Goal: Transaction & Acquisition: Purchase product/service

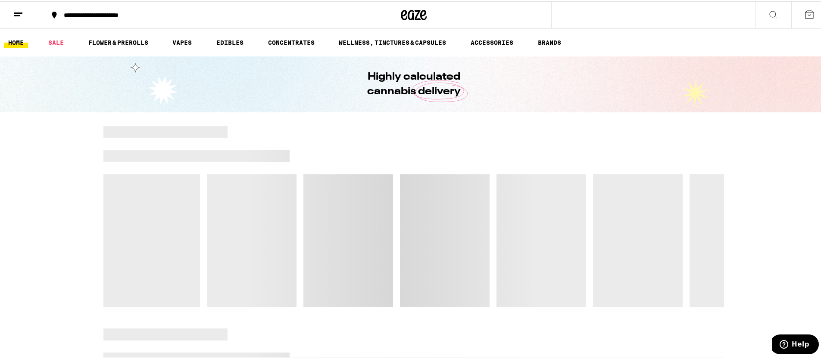
click at [90, 15] on div "**********" at bounding box center [160, 14] width 202 height 6
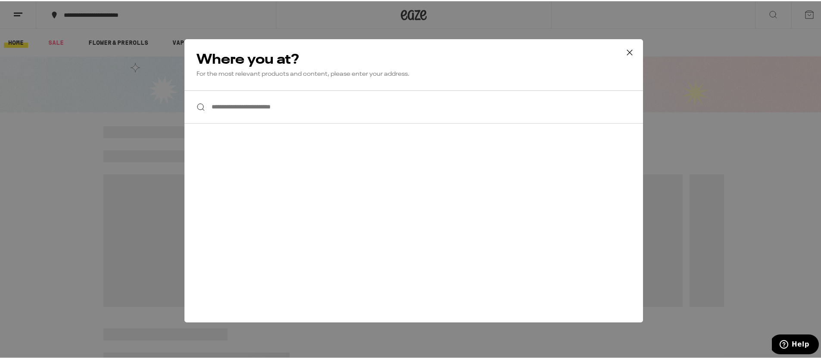
click at [215, 94] on input "**********" at bounding box center [413, 105] width 458 height 33
click at [7, 20] on div "**********" at bounding box center [413, 179] width 827 height 359
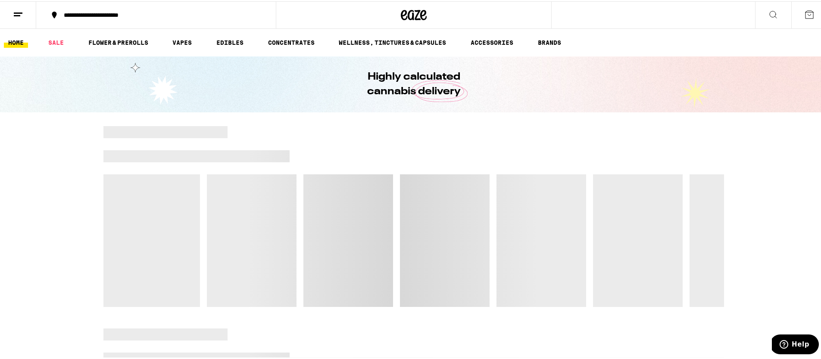
click at [24, 15] on button at bounding box center [18, 13] width 36 height 27
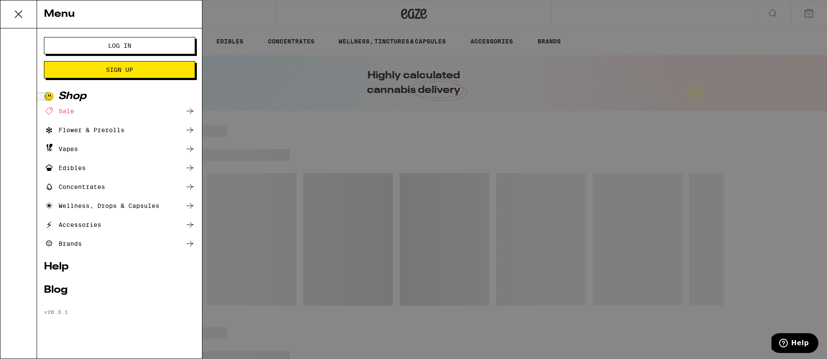
click at [59, 46] on button "Log In" at bounding box center [119, 45] width 151 height 17
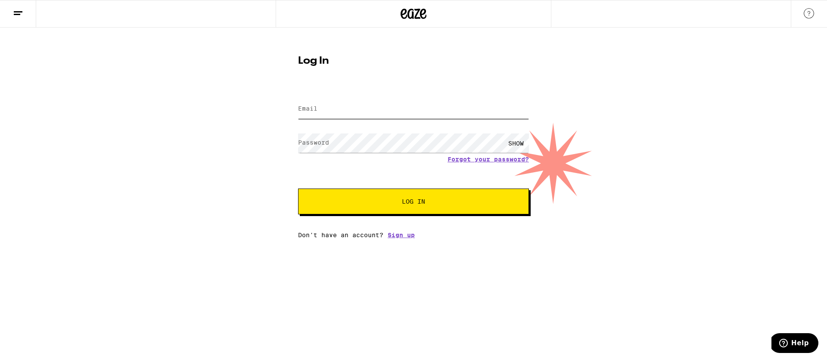
click at [408, 111] on input "Email" at bounding box center [413, 109] width 231 height 19
type input "[PERSON_NAME][EMAIL_ADDRESS][PERSON_NAME][DOMAIN_NAME]"
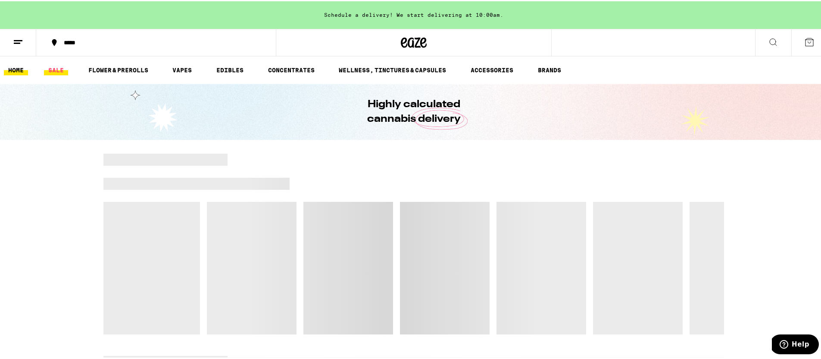
click at [48, 67] on link "SALE" at bounding box center [56, 69] width 24 height 10
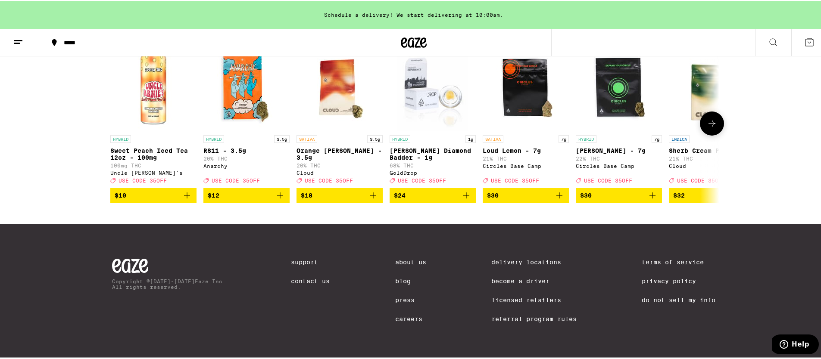
scroll to position [387, 0]
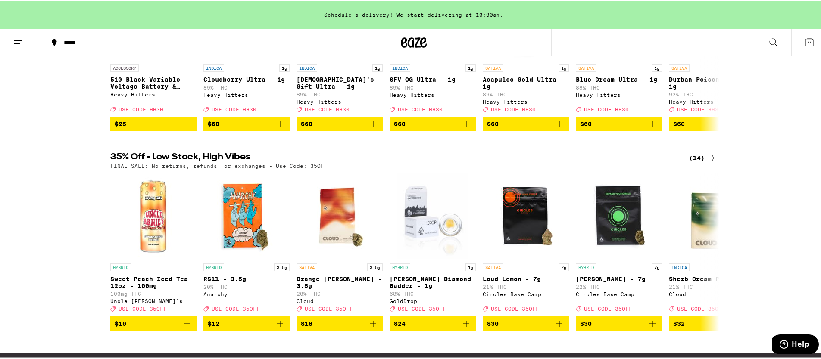
click at [698, 162] on div "(14)" at bounding box center [703, 157] width 28 height 10
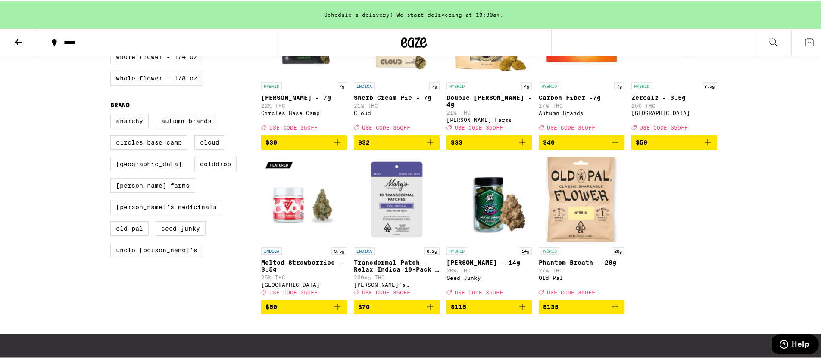
scroll to position [332, 0]
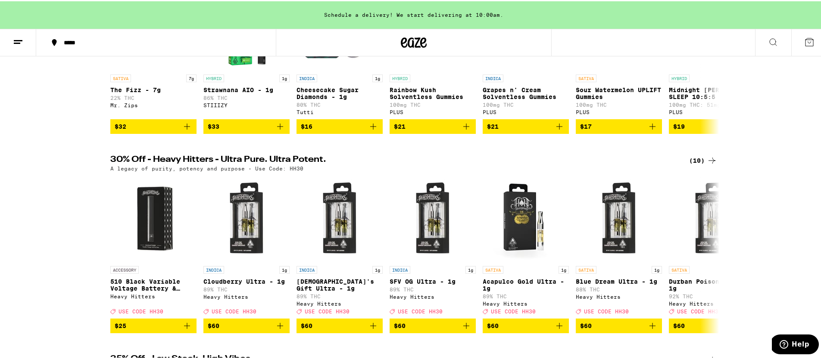
scroll to position [190, 0]
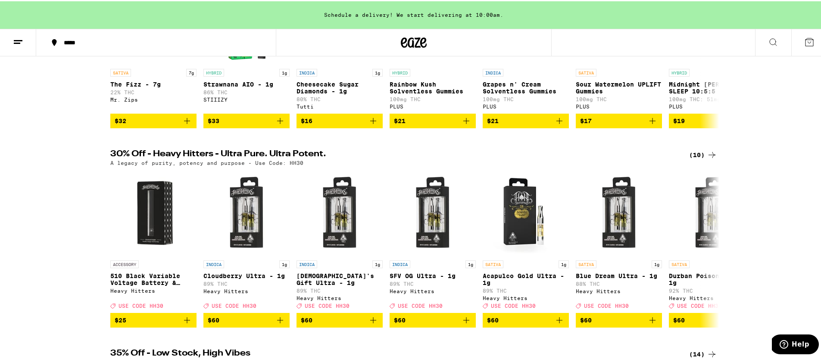
click at [696, 159] on div "(10)" at bounding box center [703, 154] width 28 height 10
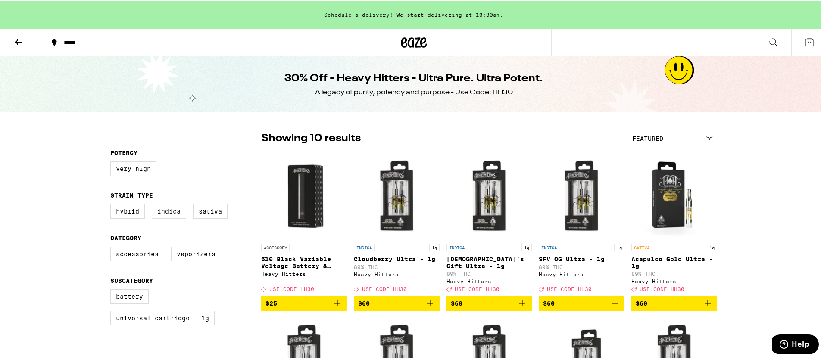
click at [176, 215] on label "Indica" at bounding box center [169, 210] width 34 height 15
click at [112, 205] on input "Indica" at bounding box center [112, 204] width 0 height 0
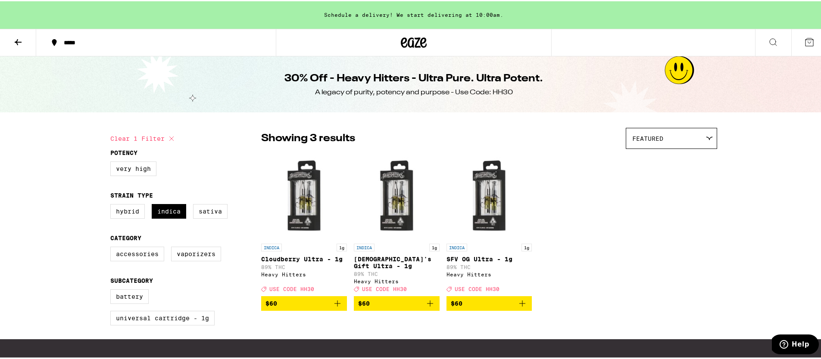
scroll to position [33, 0]
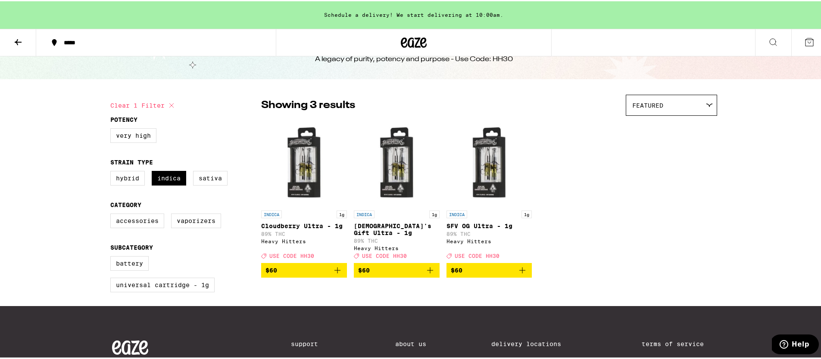
checkbox input "false"
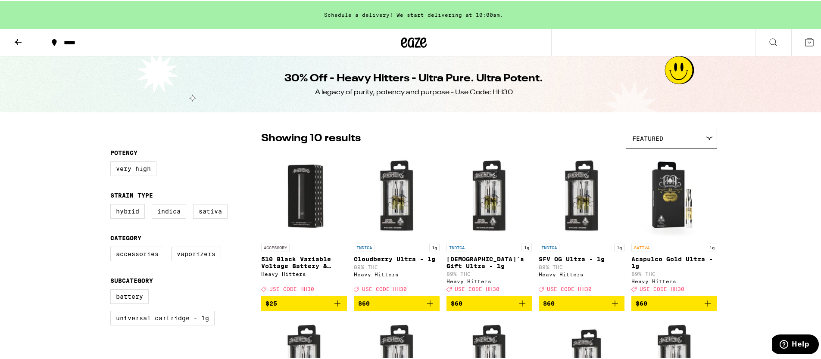
click at [16, 36] on icon at bounding box center [18, 41] width 10 height 10
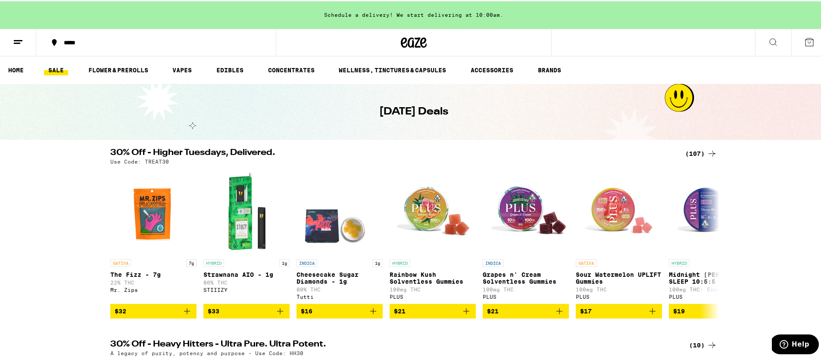
click at [700, 158] on div "Use Code: TREAT30" at bounding box center [413, 161] width 607 height 6
click at [694, 155] on div "(107)" at bounding box center [701, 152] width 32 height 10
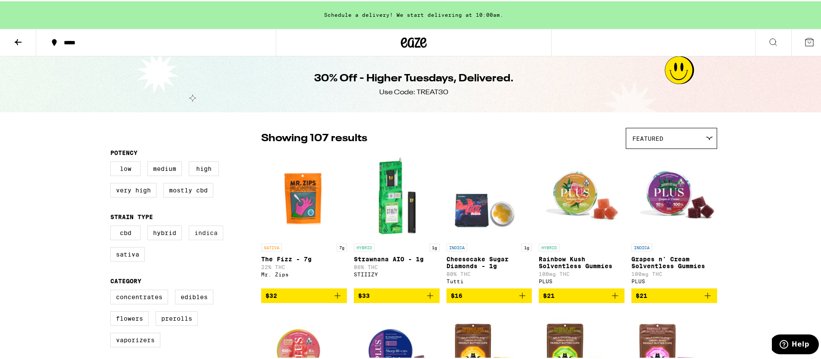
click at [206, 237] on label "Indica" at bounding box center [206, 231] width 34 height 15
click at [112, 226] on input "Indica" at bounding box center [112, 226] width 0 height 0
checkbox input "true"
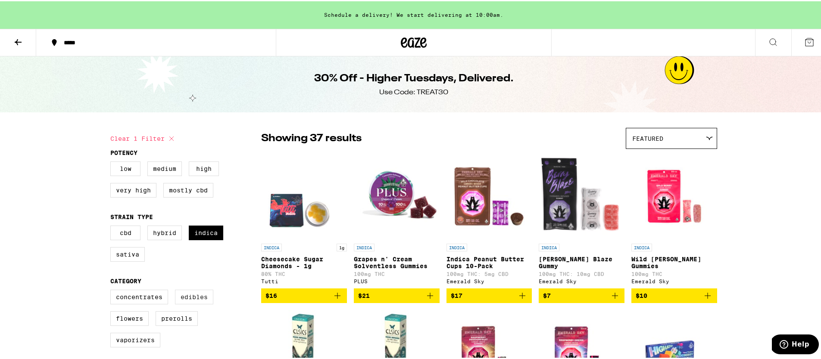
click at [192, 301] on label "Edibles" at bounding box center [194, 296] width 38 height 15
click at [112, 290] on input "Edibles" at bounding box center [112, 290] width 0 height 0
checkbox input "true"
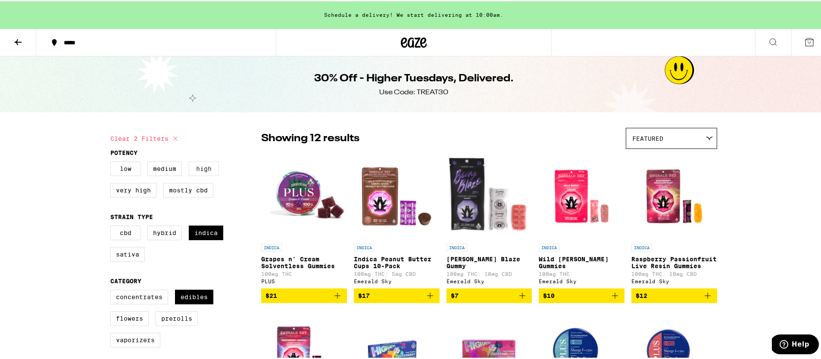
click at [201, 169] on label "High" at bounding box center [204, 167] width 30 height 15
click at [112, 162] on input "High" at bounding box center [112, 162] width 0 height 0
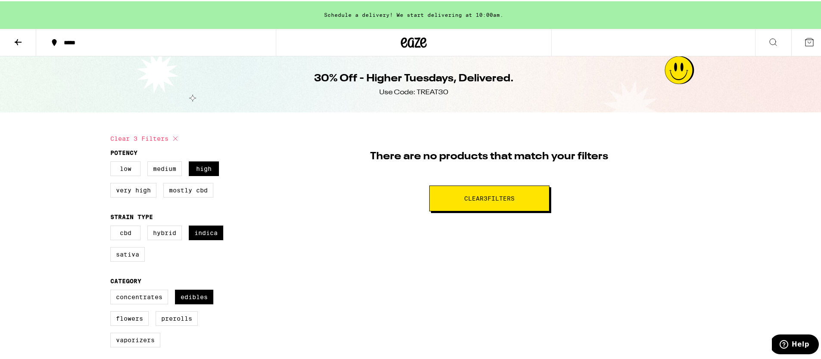
drag, startPoint x: 205, startPoint y: 169, endPoint x: 187, endPoint y: 178, distance: 19.3
click at [205, 169] on label "High" at bounding box center [204, 167] width 30 height 15
click at [112, 162] on input "High" at bounding box center [112, 162] width 0 height 0
checkbox input "false"
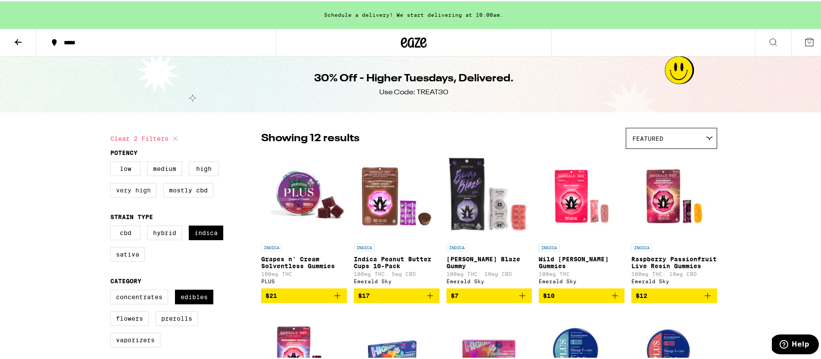
click at [135, 196] on label "Very High" at bounding box center [133, 189] width 46 height 15
click at [112, 162] on input "Very High" at bounding box center [112, 162] width 0 height 0
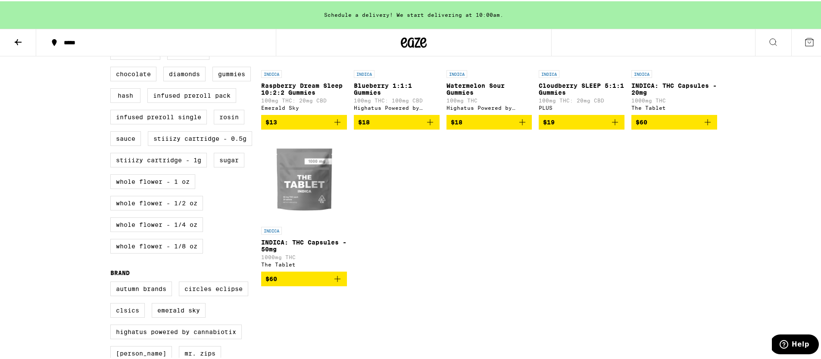
scroll to position [179, 0]
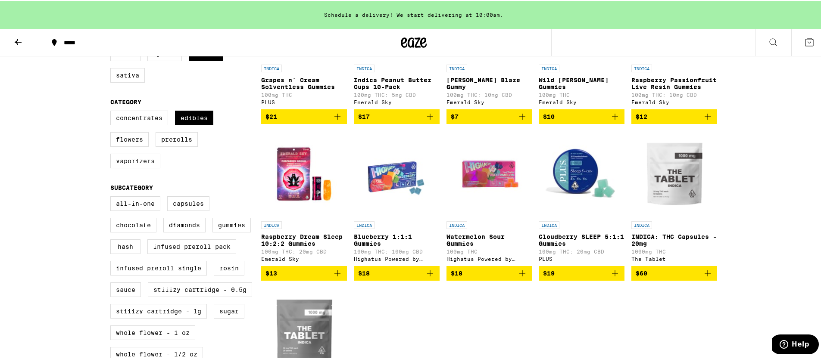
click at [334, 277] on icon "Add to bag" at bounding box center [337, 272] width 10 height 10
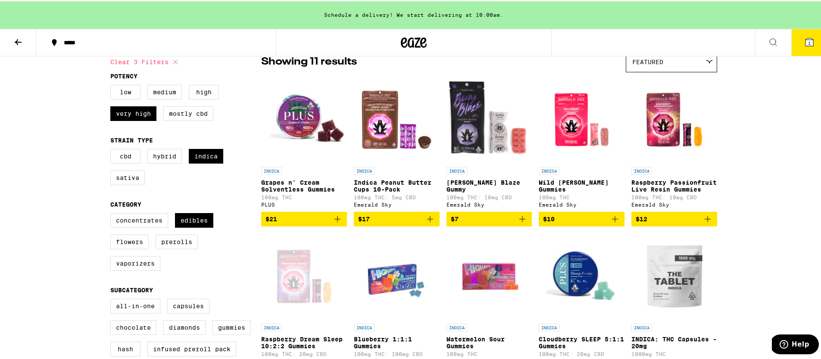
scroll to position [123, 0]
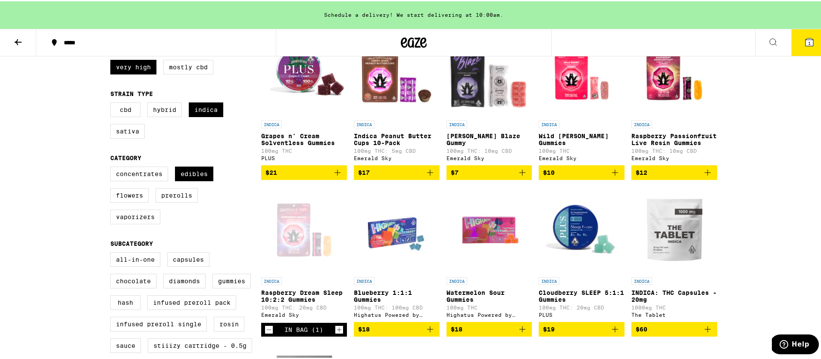
click at [575, 234] on img "Open page for Cloudberry SLEEP 5:1:1 Gummies from PLUS" at bounding box center [582, 229] width 86 height 86
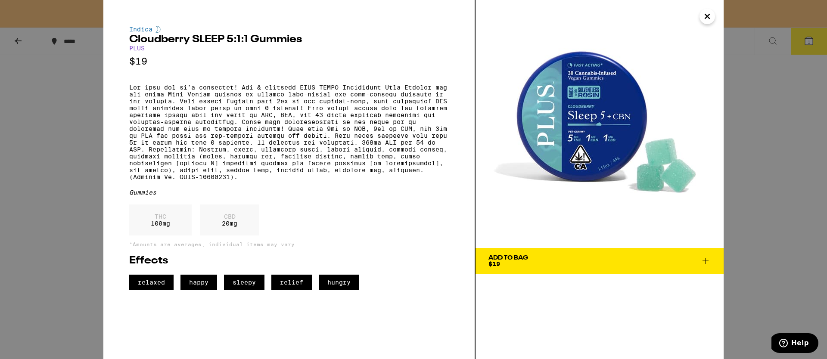
click at [796, 197] on div "Indica Cloudberry SLEEP 5:1:1 Gummies PLUS $19 Gummies THC 100 mg CBD 20 mg *Am…" at bounding box center [413, 179] width 827 height 359
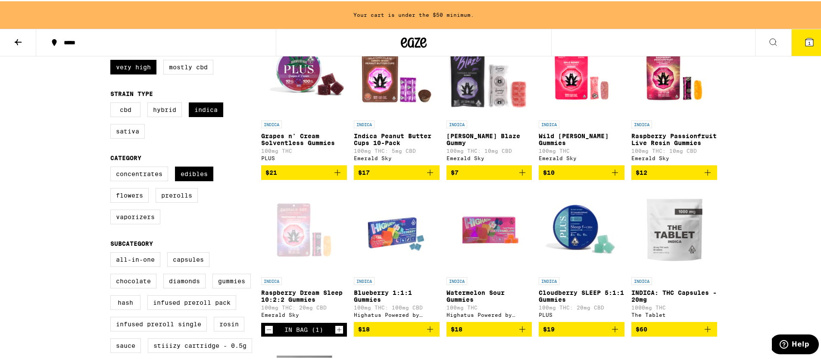
click at [393, 235] on img "Open page for Blueberry 1:1:1 Gummies from Highatus Powered by Cannabiotix" at bounding box center [397, 229] width 86 height 86
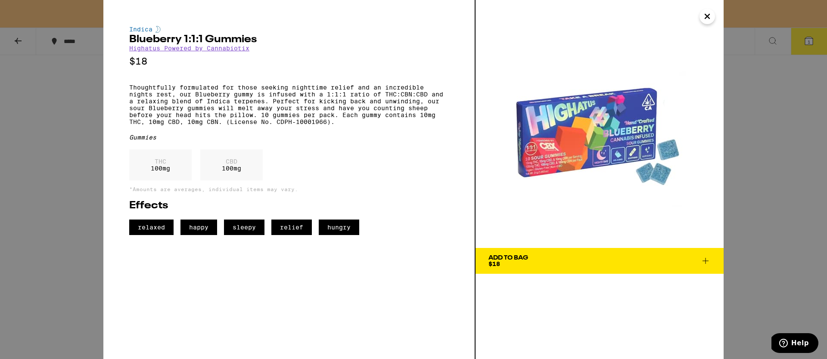
click at [748, 234] on div "Indica Blueberry 1:1:1 Gummies Highatus Powered by Cannabiotix $18 Thoughtfully…" at bounding box center [413, 179] width 827 height 359
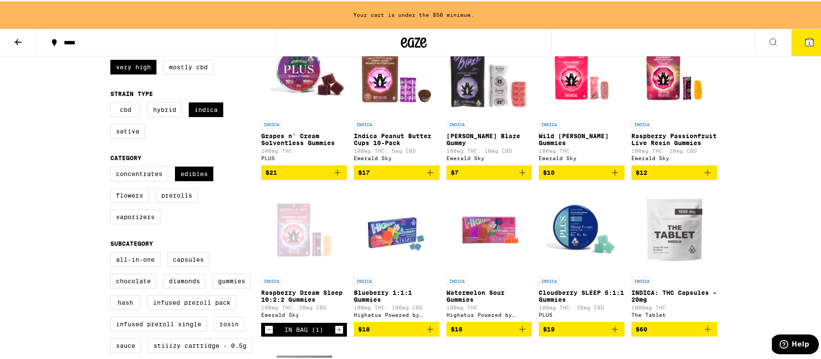
click at [499, 232] on img "Open page for Watermelon Sour Gummies from Highatus Powered by Cannabiotix" at bounding box center [489, 229] width 86 height 86
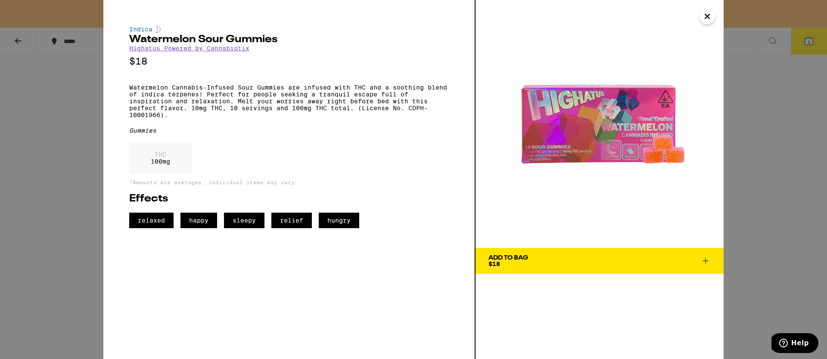
click at [771, 242] on div "Indica Watermelon Sour Gummies Highatus Powered by Cannabiotix $18 Watermelon C…" at bounding box center [413, 179] width 827 height 359
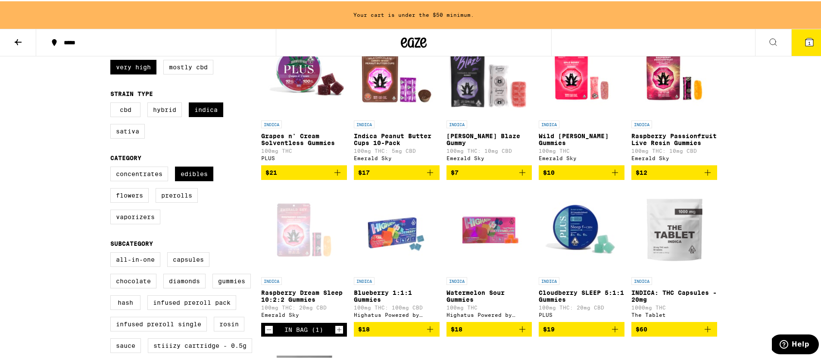
scroll to position [88, 0]
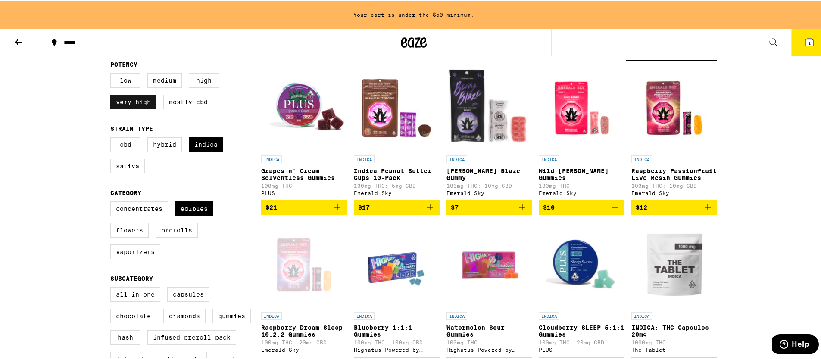
click at [122, 103] on label "Very High" at bounding box center [133, 101] width 46 height 15
click at [112, 74] on input "Very High" at bounding box center [112, 73] width 0 height 0
checkbox input "false"
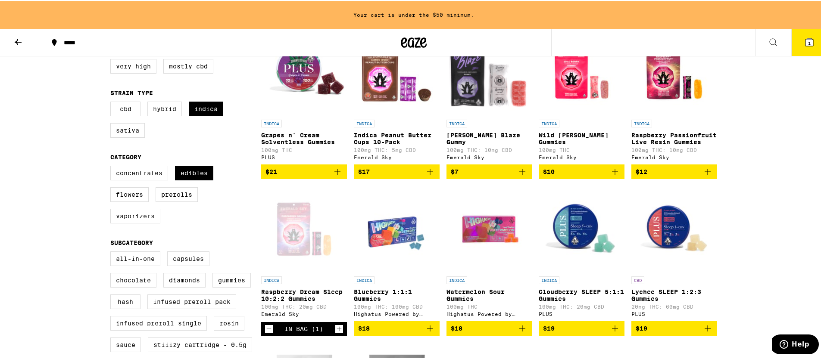
scroll to position [144, 0]
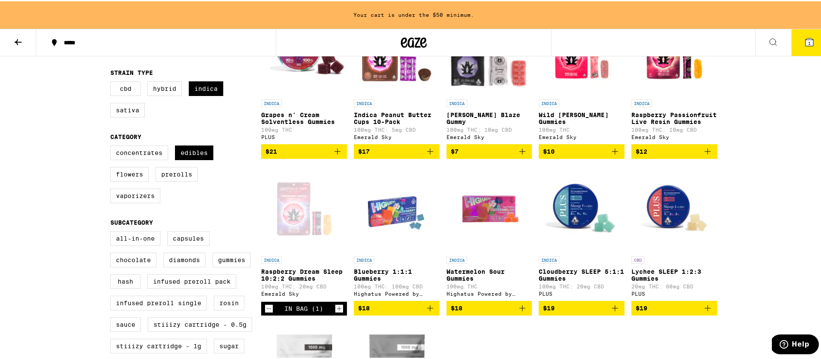
click at [668, 209] on img "Open page for Lychee SLEEP 1:2:3 Gummies from PLUS" at bounding box center [674, 208] width 86 height 86
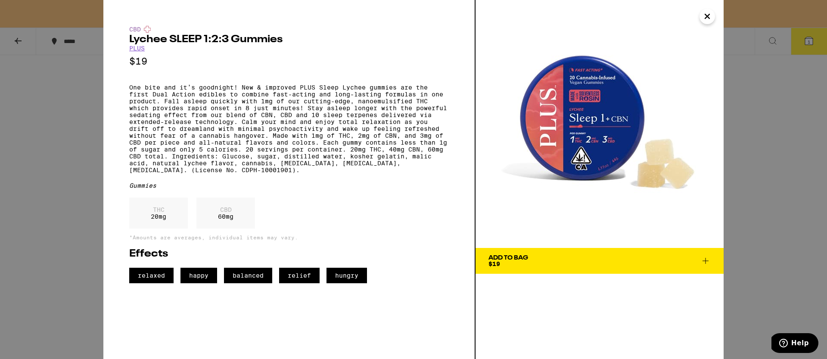
click at [752, 191] on div "CBD Lychee SLEEP 1:2:3 Gummies PLUS $19 Gummies THC 20 mg CBD 60 mg *Amounts ar…" at bounding box center [413, 179] width 827 height 359
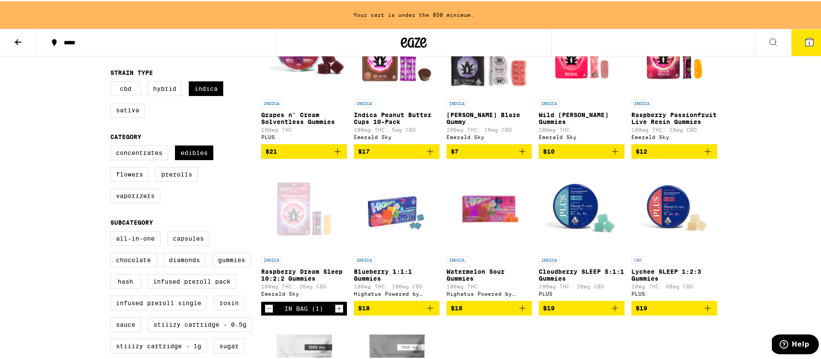
scroll to position [98, 0]
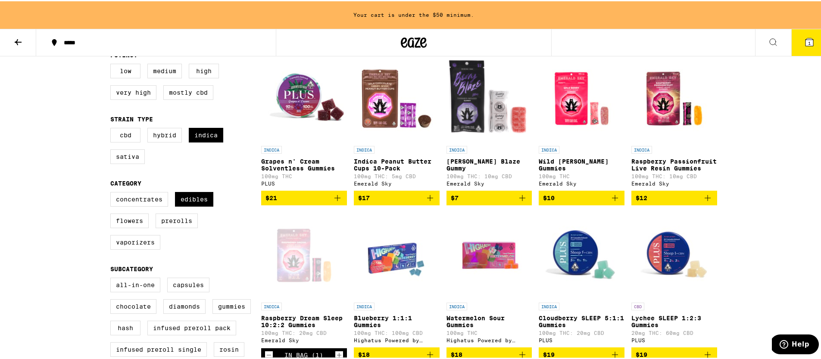
click at [675, 109] on img "Open page for Raspberry Passionfruit Live Resin Gummies from Emerald Sky" at bounding box center [674, 97] width 86 height 86
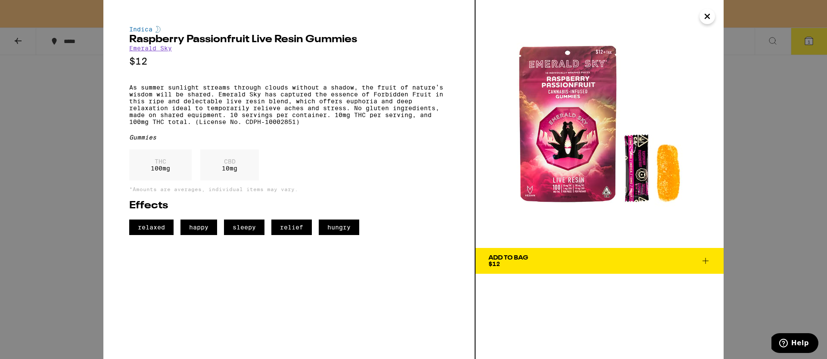
click at [748, 179] on div "Indica Raspberry Passionfruit Live Resin Gummies Emerald Sky $12 As summer sunl…" at bounding box center [413, 179] width 827 height 359
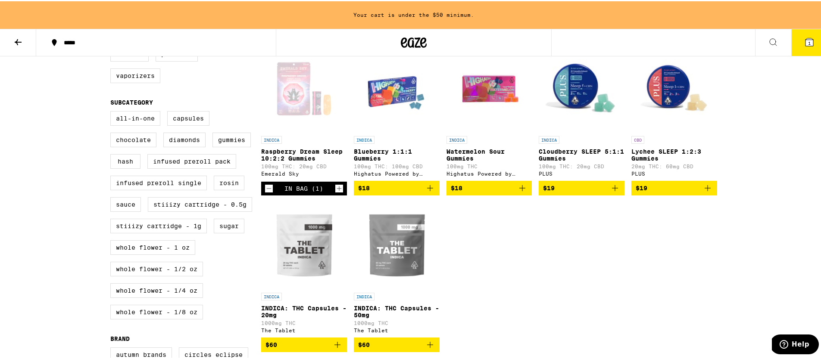
scroll to position [321, 0]
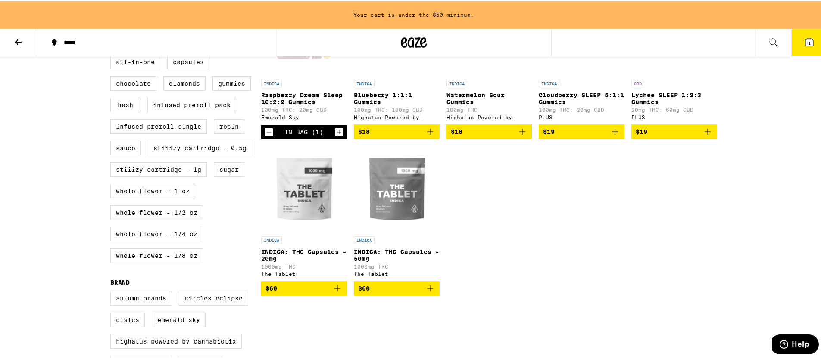
drag, startPoint x: 338, startPoint y: 137, endPoint x: 349, endPoint y: 146, distance: 15.0
click at [338, 136] on icon "Increment" at bounding box center [339, 131] width 8 height 10
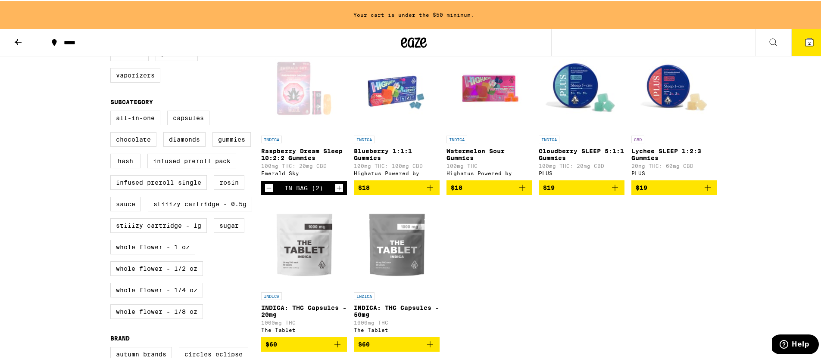
scroll to position [212, 0]
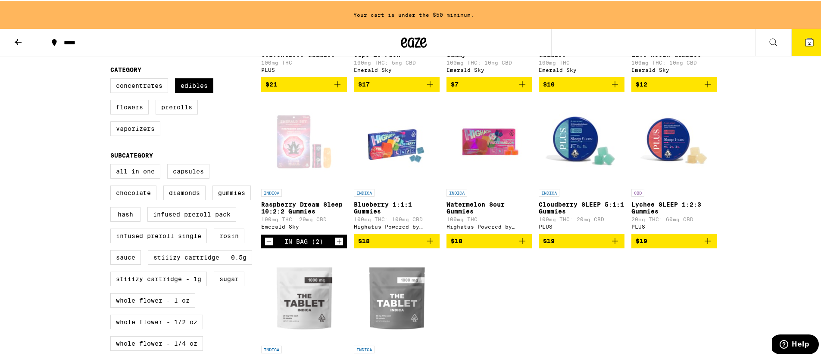
click at [483, 156] on img "Open page for Watermelon Sour Gummies from Highatus Powered by Cannabiotix" at bounding box center [489, 140] width 86 height 86
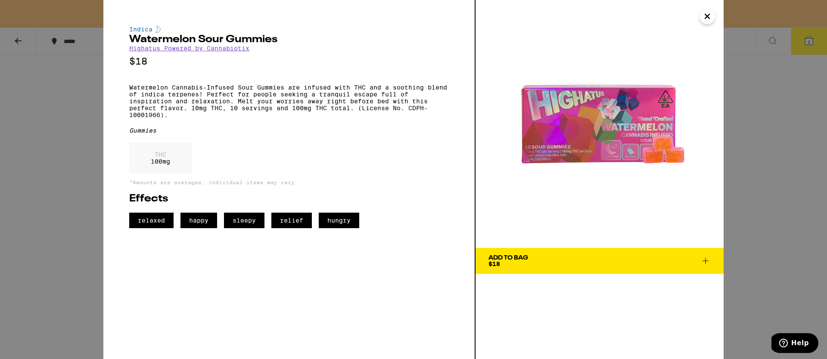
click at [753, 247] on div "Indica Watermelon Sour Gummies Highatus Powered by Cannabiotix $18 Watermelon C…" at bounding box center [413, 179] width 827 height 359
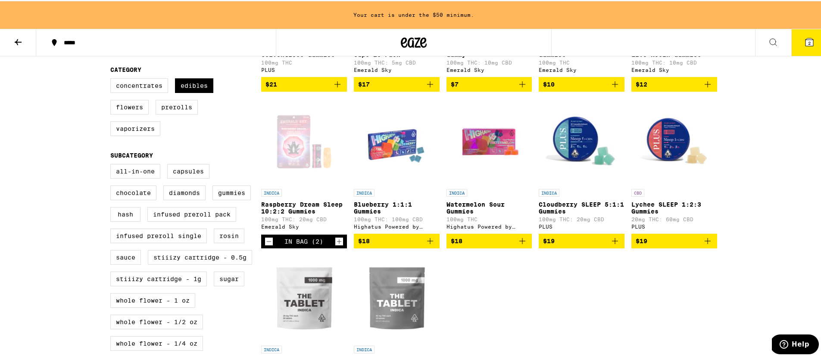
click at [430, 245] on icon "Add to bag" at bounding box center [430, 240] width 10 height 10
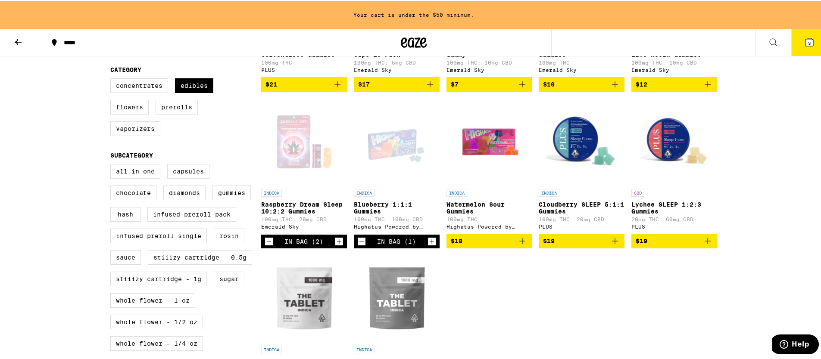
click at [522, 245] on icon "Add to bag" at bounding box center [522, 240] width 10 height 10
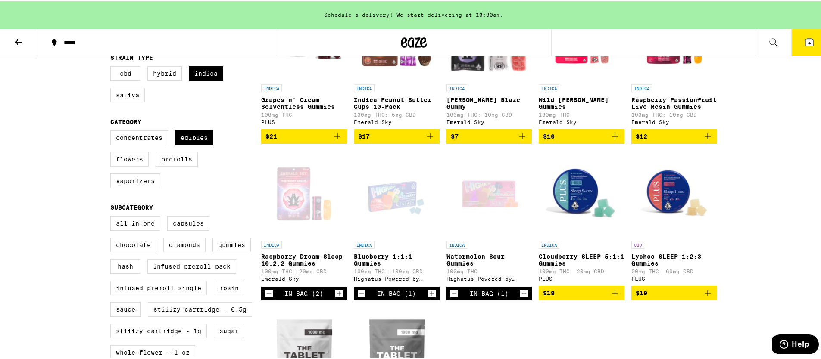
scroll to position [65, 0]
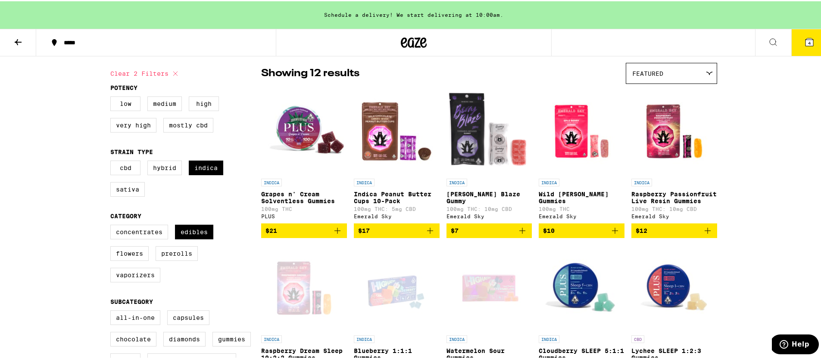
click at [657, 154] on img "Open page for Raspberry Passionfruit Live Resin Gummies from Emerald Sky" at bounding box center [674, 130] width 86 height 86
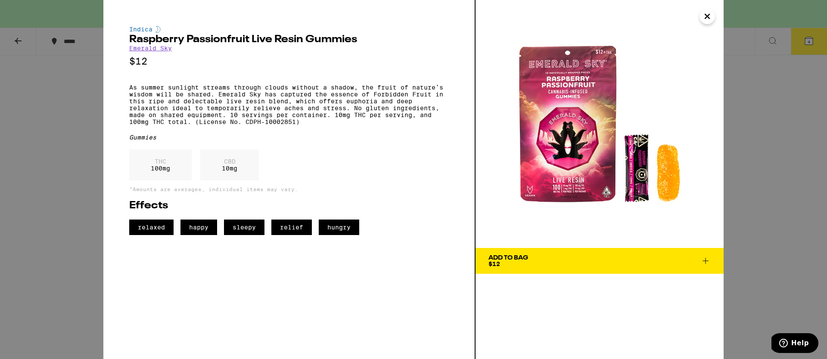
click at [768, 229] on div "Indica Raspberry Passionfruit Live Resin Gummies Emerald Sky $12 As summer sunl…" at bounding box center [413, 179] width 827 height 359
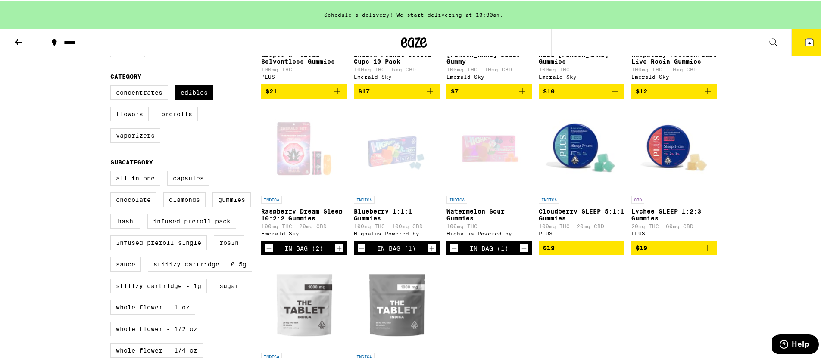
scroll to position [53, 0]
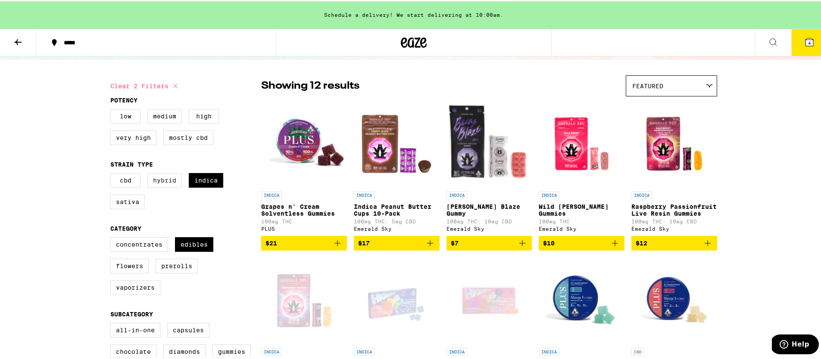
click at [165, 185] on label "Hybrid" at bounding box center [164, 179] width 34 height 15
click at [112, 174] on input "Hybrid" at bounding box center [112, 173] width 0 height 0
checkbox input "true"
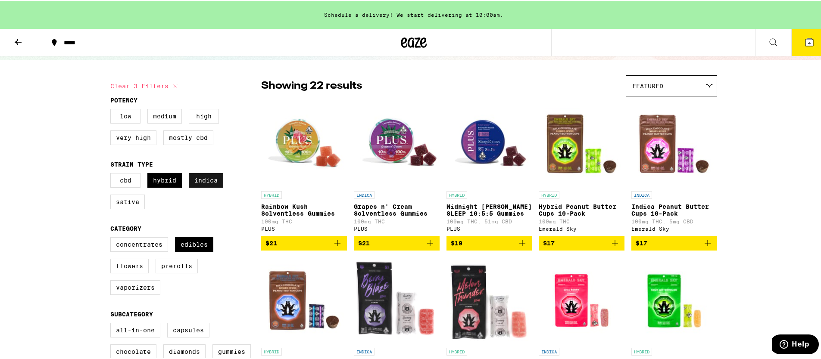
click at [199, 185] on label "Indica" at bounding box center [206, 179] width 34 height 15
click at [112, 174] on input "Indica" at bounding box center [112, 173] width 0 height 0
checkbox input "false"
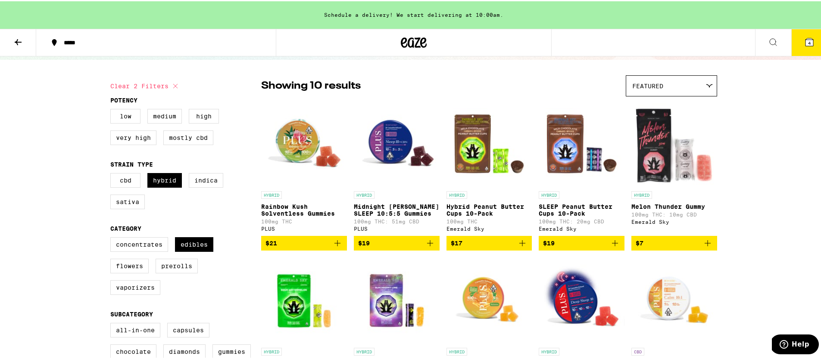
scroll to position [63, 0]
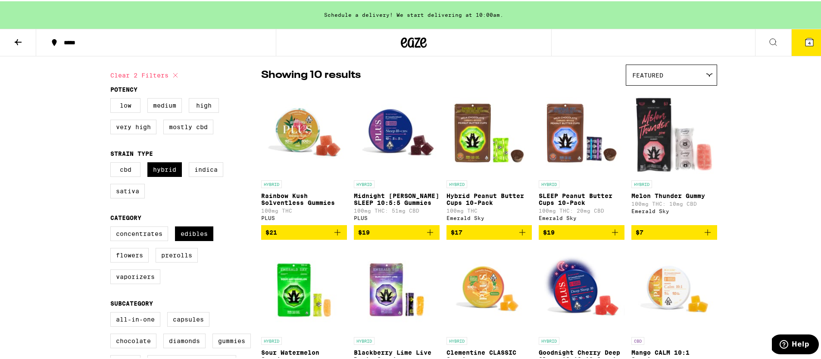
click at [388, 137] on img "Open page for Midnight Berry SLEEP 10:5:5 Gummies from PLUS" at bounding box center [397, 132] width 86 height 86
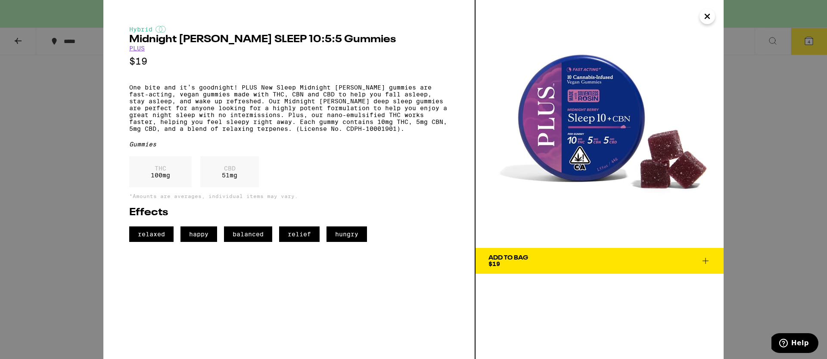
click at [710, 259] on icon at bounding box center [706, 261] width 10 height 10
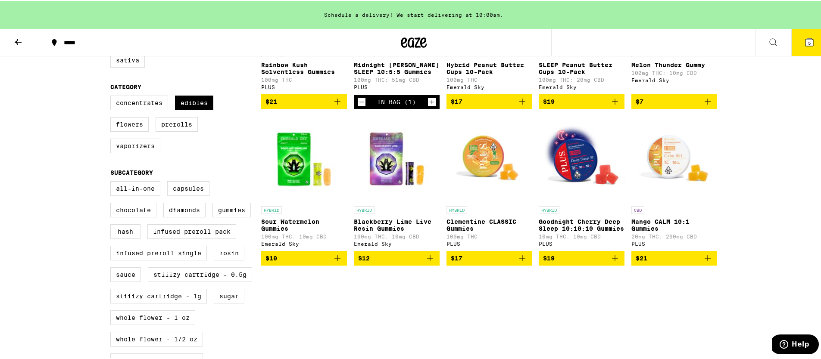
click at [575, 174] on img "Open page for Goodnight Cherry Deep Sleep 10:10:10 Gummies from PLUS" at bounding box center [582, 158] width 86 height 86
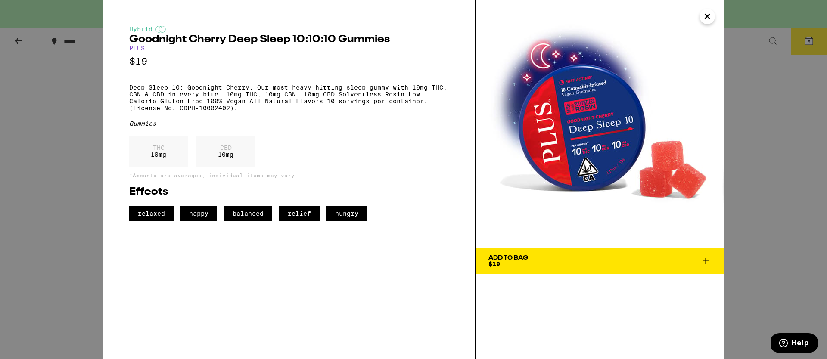
click at [709, 260] on icon at bounding box center [706, 261] width 10 height 10
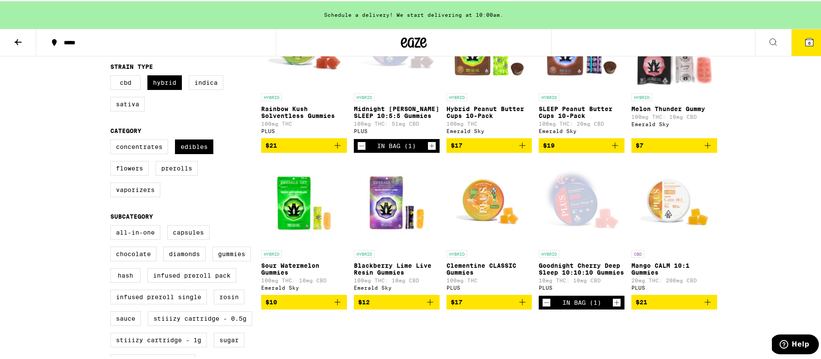
scroll to position [123, 0]
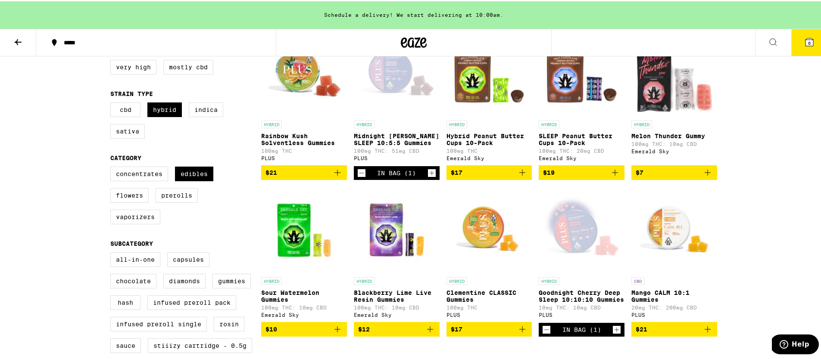
click at [358, 177] on icon "Decrement" at bounding box center [362, 172] width 8 height 10
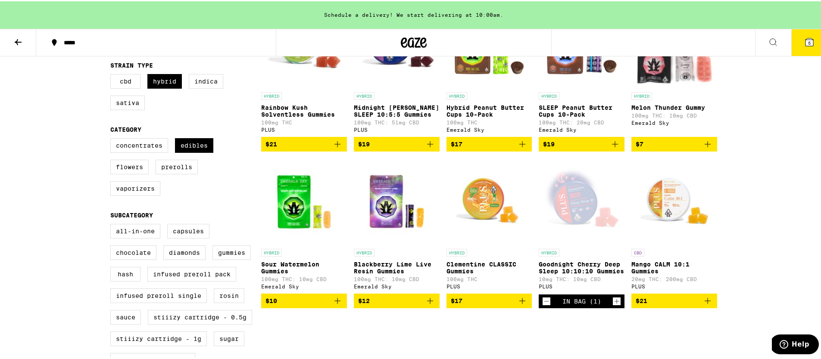
scroll to position [55, 0]
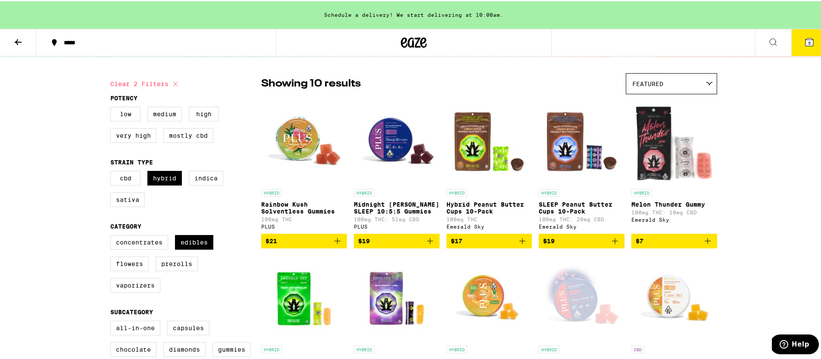
click at [615, 243] on icon "Add to bag" at bounding box center [615, 240] width 10 height 10
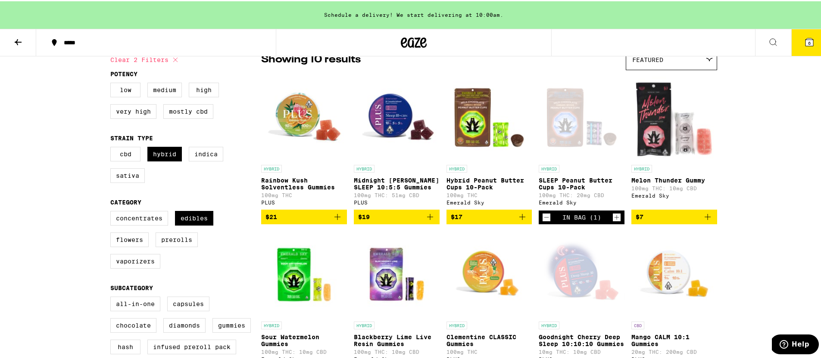
scroll to position [27, 0]
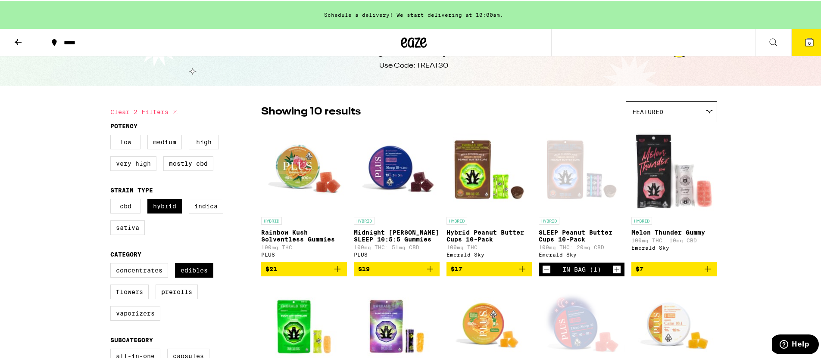
click at [132, 162] on label "Very High" at bounding box center [133, 162] width 46 height 15
click at [112, 135] on input "Very High" at bounding box center [112, 135] width 0 height 0
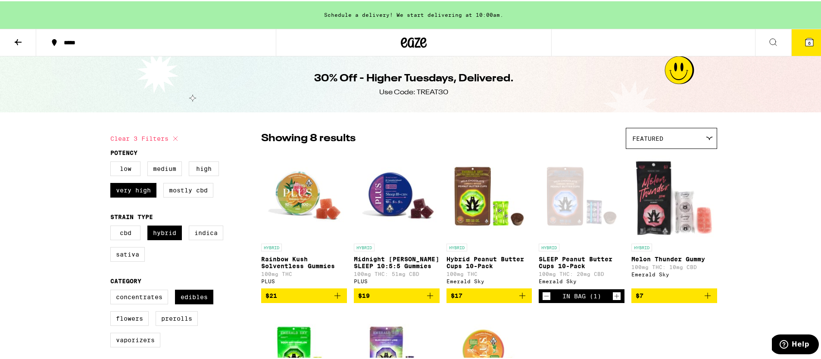
click at [386, 197] on img "Open page for Midnight Berry SLEEP 10:5:5 Gummies from PLUS" at bounding box center [397, 195] width 86 height 86
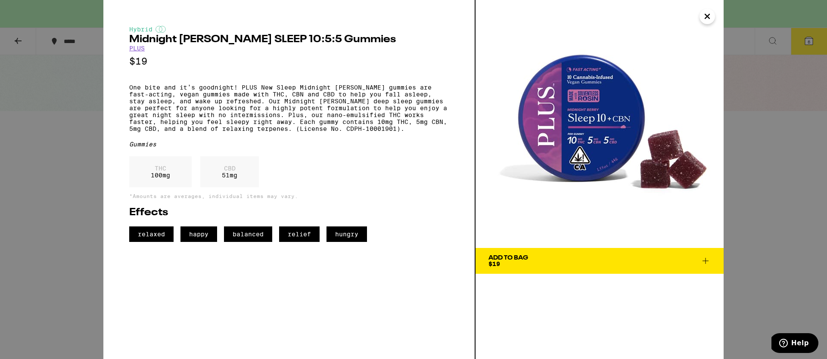
click at [708, 262] on icon at bounding box center [706, 261] width 10 height 10
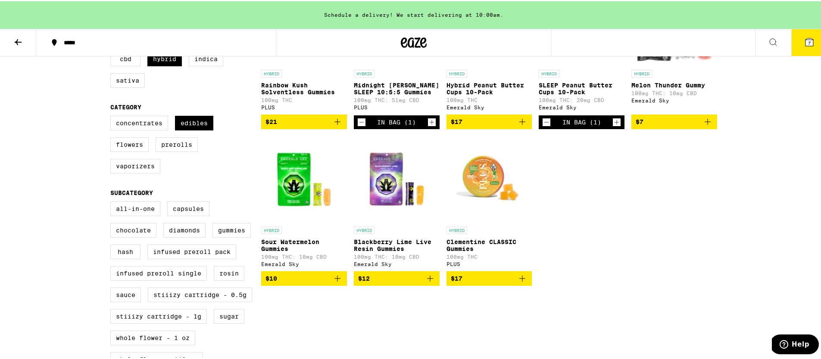
scroll to position [115, 0]
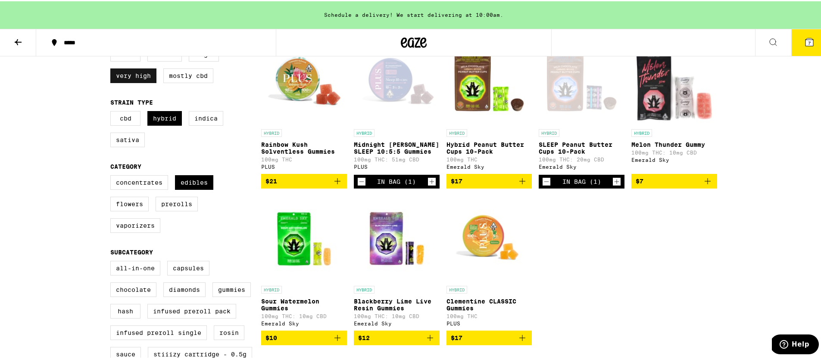
click at [131, 70] on label "Very High" at bounding box center [133, 74] width 46 height 15
click at [112, 47] on input "Very High" at bounding box center [112, 47] width 0 height 0
checkbox input "false"
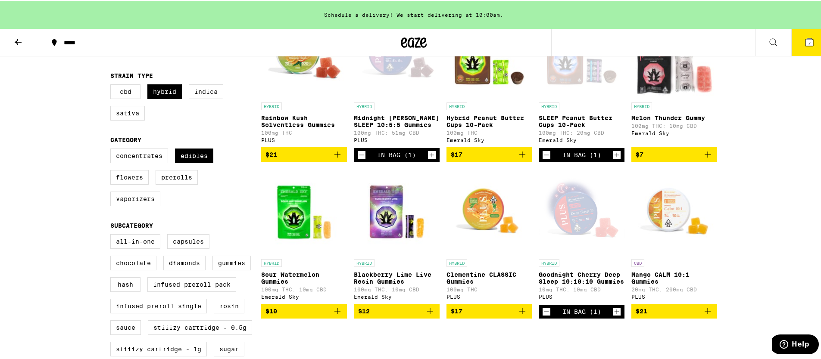
scroll to position [221, 0]
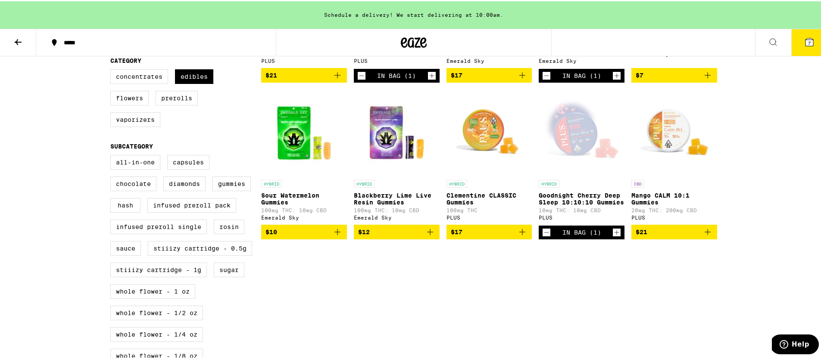
click at [666, 145] on img "Open page for Mango CALM 10:1 Gummies from PLUS" at bounding box center [674, 131] width 86 height 86
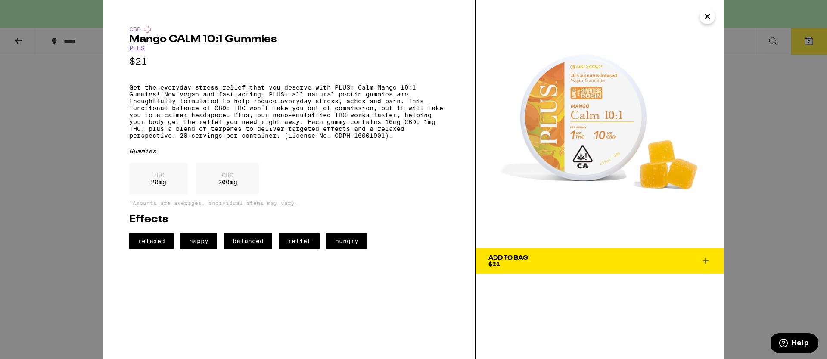
click at [762, 171] on div "CBD Mango CALM 10:1 Gummies PLUS $21 Get the everyday stress relief that you de…" at bounding box center [413, 179] width 827 height 359
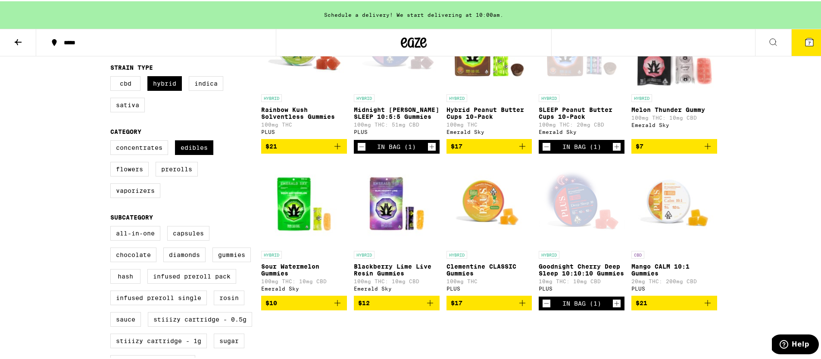
scroll to position [54, 0]
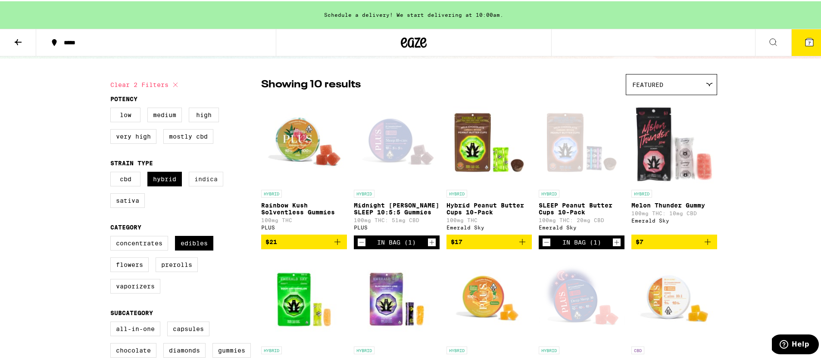
click at [201, 181] on label "Indica" at bounding box center [206, 178] width 34 height 15
click at [112, 172] on input "Indica" at bounding box center [112, 172] width 0 height 0
checkbox input "true"
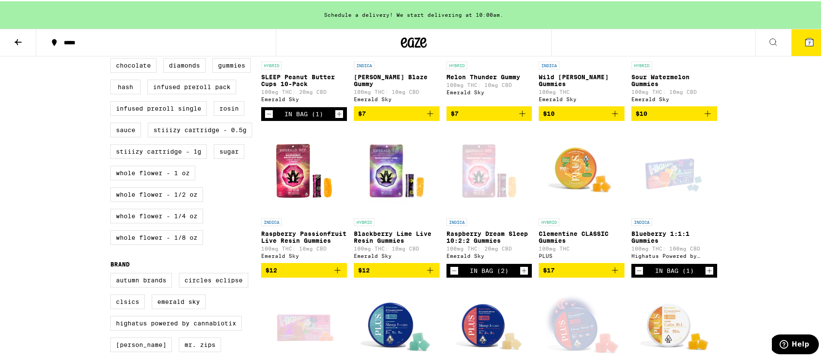
scroll to position [449, 0]
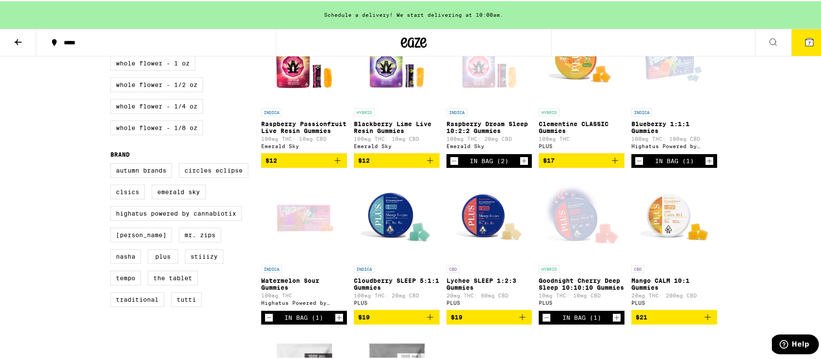
click at [395, 245] on img "Open page for Cloudberry SLEEP 5:1:1 Gummies from PLUS" at bounding box center [397, 217] width 86 height 86
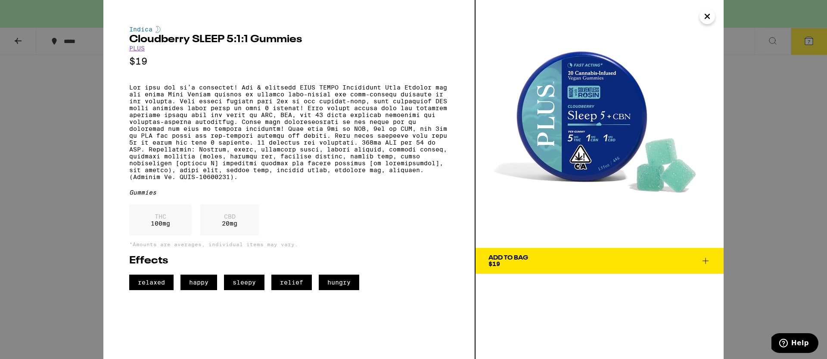
click at [773, 190] on div "Indica Cloudberry SLEEP 5:1:1 Gummies PLUS $19 Gummies THC 100 mg CBD 20 mg *Am…" at bounding box center [413, 179] width 827 height 359
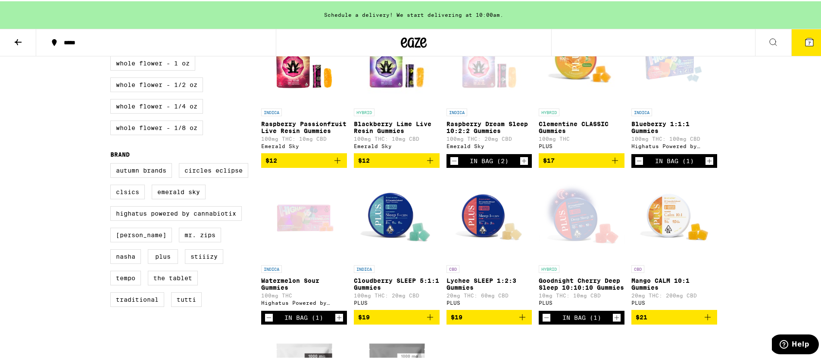
click at [485, 234] on img "Open page for Lychee SLEEP 1:2:3 Gummies from PLUS" at bounding box center [489, 217] width 86 height 86
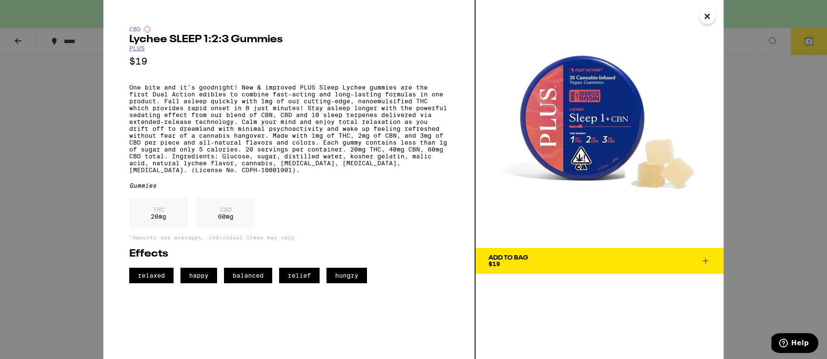
click at [762, 199] on div "CBD Lychee SLEEP 1:2:3 Gummies PLUS $19 Gummies THC 20 mg CBD 60 mg *Amounts ar…" at bounding box center [413, 179] width 827 height 359
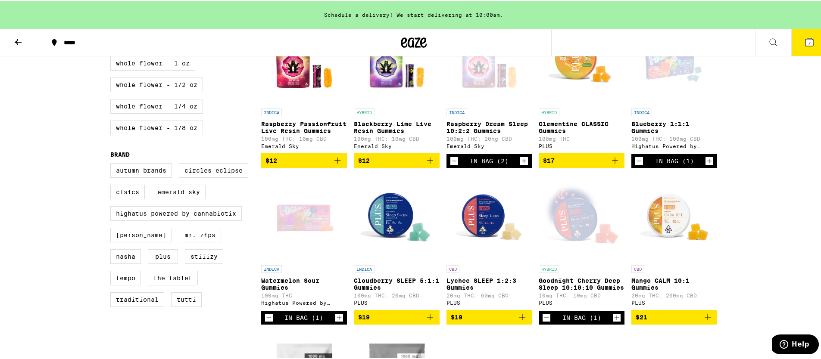
click at [388, 220] on img "Open page for Cloudberry SLEEP 5:1:1 Gummies from PLUS" at bounding box center [397, 217] width 86 height 86
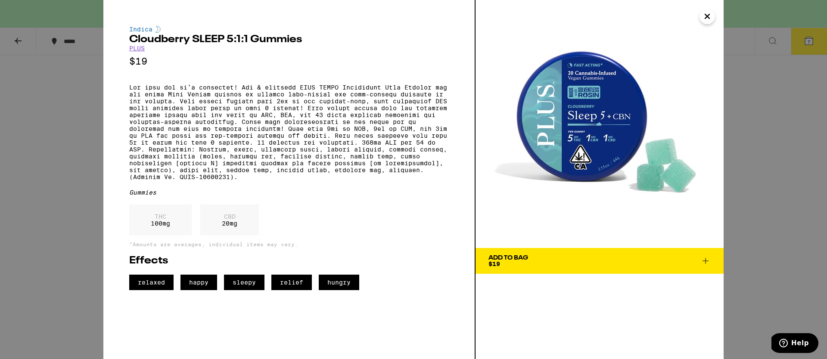
click at [742, 231] on div "Indica Cloudberry SLEEP 5:1:1 Gummies PLUS $19 Gummies THC 100 mg CBD 20 mg *Am…" at bounding box center [413, 179] width 827 height 359
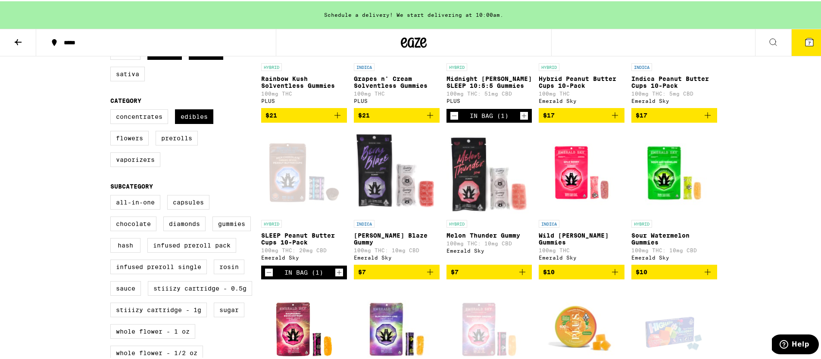
scroll to position [85, 0]
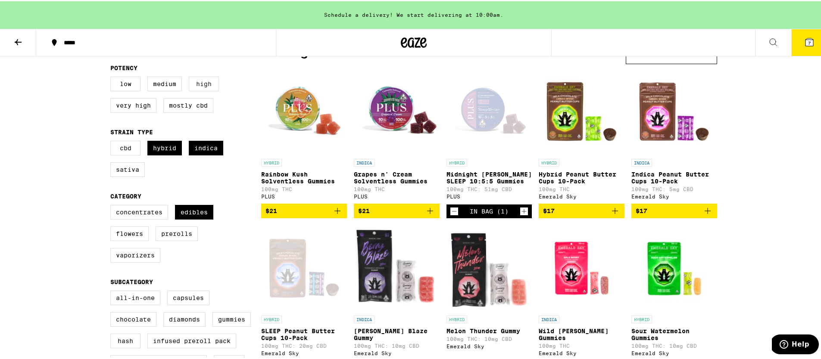
drag, startPoint x: 187, startPoint y: 84, endPoint x: 192, endPoint y: 85, distance: 5.6
click at [189, 85] on label "High" at bounding box center [204, 82] width 30 height 15
click at [112, 77] on input "High" at bounding box center [112, 77] width 0 height 0
checkbox input "true"
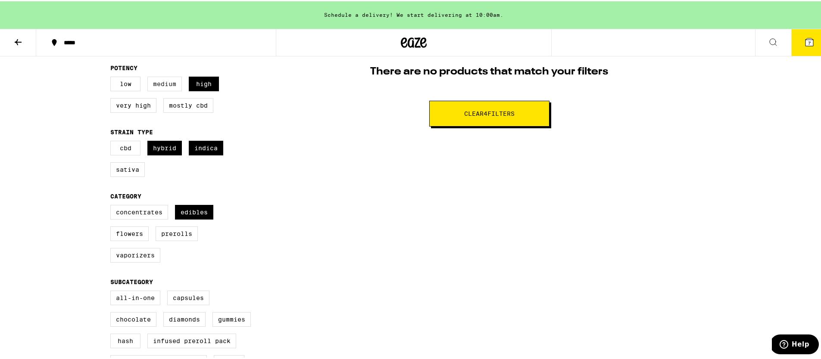
click at [162, 82] on label "Medium" at bounding box center [164, 82] width 34 height 15
click at [112, 77] on input "Medium" at bounding box center [112, 77] width 0 height 0
checkbox input "true"
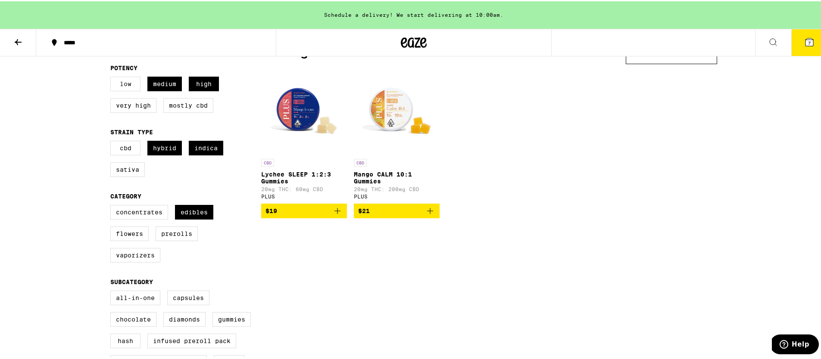
click at [131, 84] on label "Low" at bounding box center [125, 82] width 30 height 15
click at [112, 77] on input "Low" at bounding box center [112, 77] width 0 height 0
checkbox input "true"
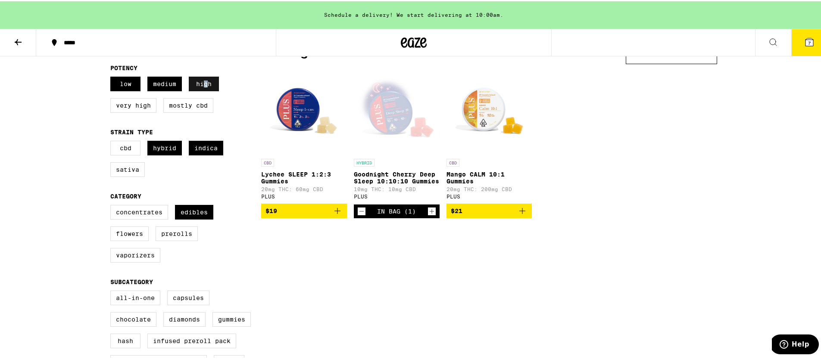
click at [203, 84] on label "High" at bounding box center [204, 82] width 30 height 15
click at [162, 80] on label "Medium" at bounding box center [164, 82] width 34 height 15
click at [112, 77] on input "Medium" at bounding box center [112, 77] width 0 height 0
checkbox input "false"
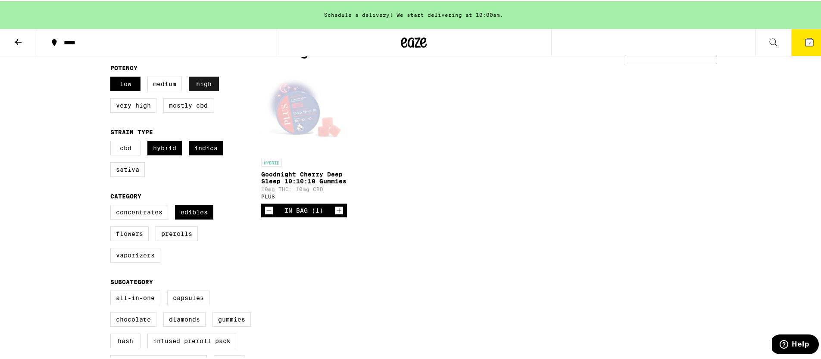
click at [209, 87] on label "High" at bounding box center [204, 82] width 30 height 15
click at [112, 77] on input "High" at bounding box center [112, 77] width 0 height 0
checkbox input "false"
click at [309, 97] on div "Open page for Goodnight Cherry Deep Sleep 10:10:10 Gummies from PLUS" at bounding box center [304, 110] width 86 height 86
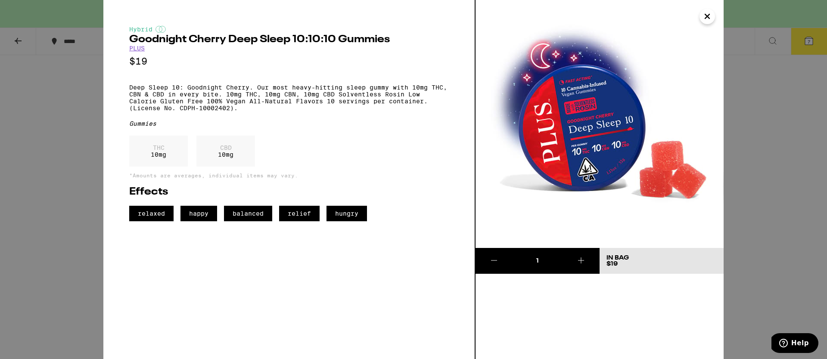
click at [751, 193] on div "Hybrid Goodnight Cherry Deep Sleep 10:10:10 Gummies PLUS $19 Deep Sleep 10: Goo…" at bounding box center [413, 179] width 827 height 359
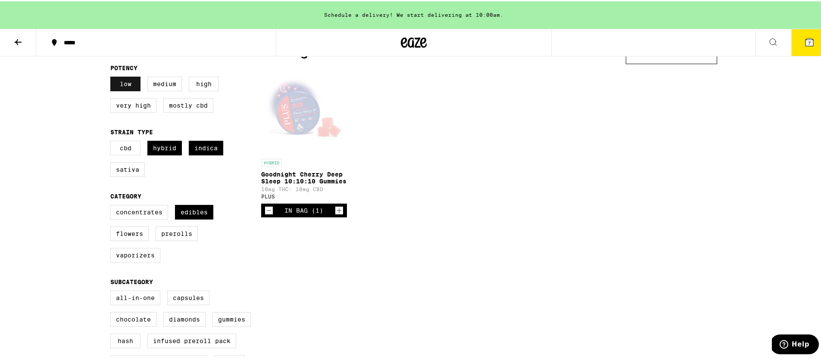
click at [131, 84] on label "Low" at bounding box center [125, 82] width 30 height 15
click at [112, 77] on input "Low" at bounding box center [112, 77] width 0 height 0
checkbox input "false"
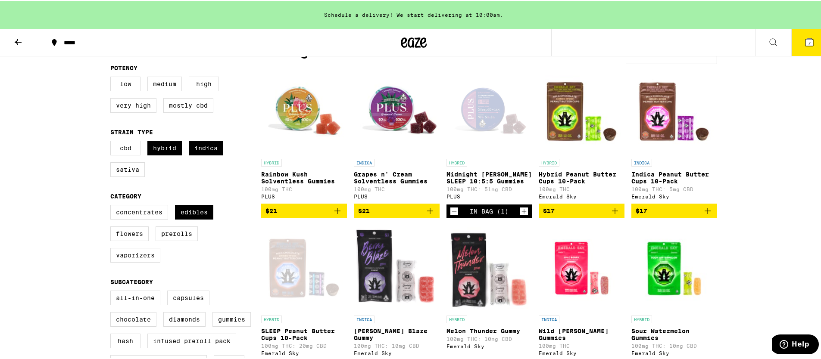
click at [305, 114] on img "Open page for Rainbow Kush Solventless Gummies from PLUS" at bounding box center [304, 110] width 86 height 86
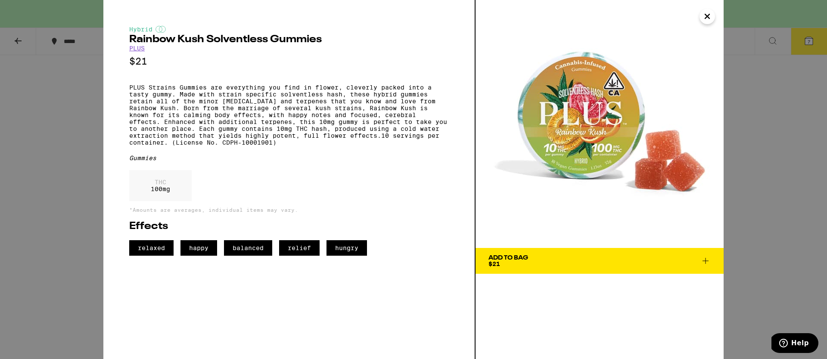
click at [755, 218] on div "Hybrid Rainbow Kush Solventless Gummies PLUS $21 PLUS Strains Gummies are every…" at bounding box center [413, 179] width 827 height 359
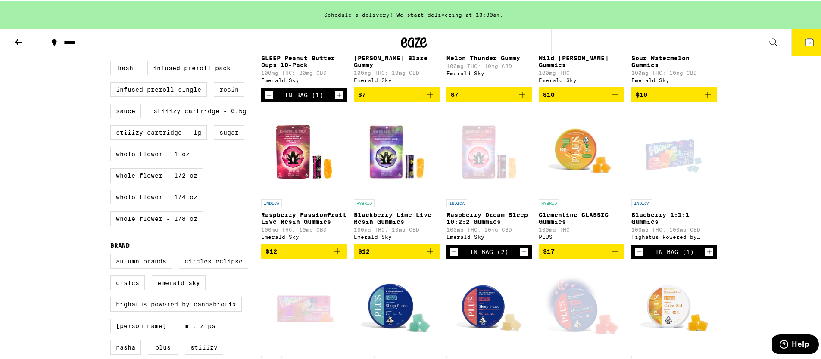
scroll to position [483, 0]
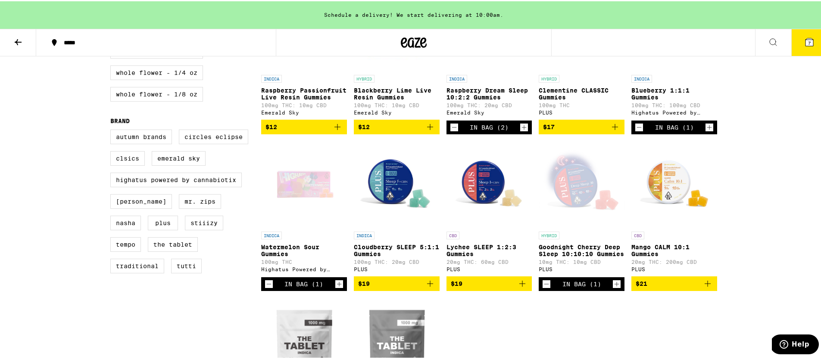
click at [668, 190] on img "Open page for Mango CALM 10:1 Gummies from PLUS" at bounding box center [674, 183] width 86 height 86
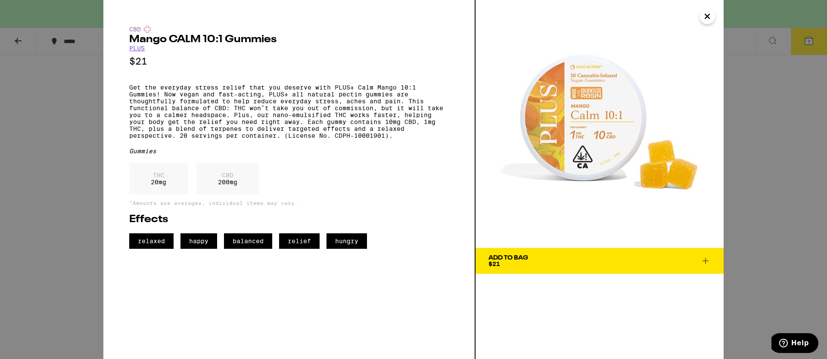
click at [752, 220] on div "CBD Mango CALM 10:1 Gummies PLUS $21 Get the everyday stress relief that you de…" at bounding box center [413, 179] width 827 height 359
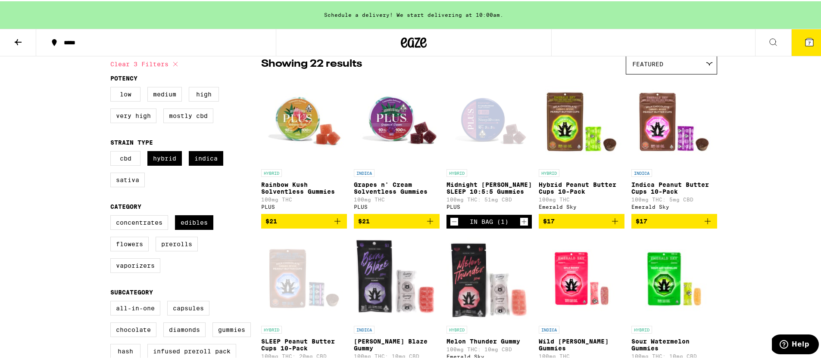
scroll to position [18, 0]
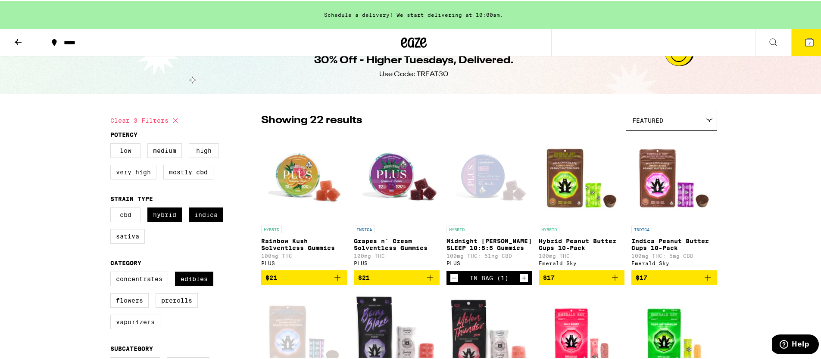
click at [142, 175] on label "Very High" at bounding box center [133, 171] width 46 height 15
click at [112, 144] on input "Very High" at bounding box center [112, 143] width 0 height 0
checkbox input "true"
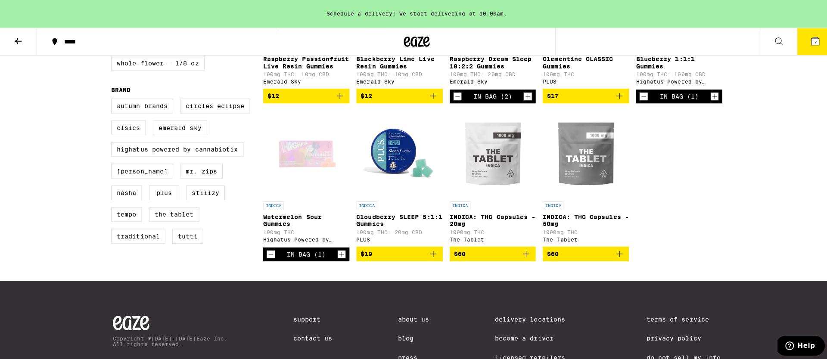
scroll to position [399, 0]
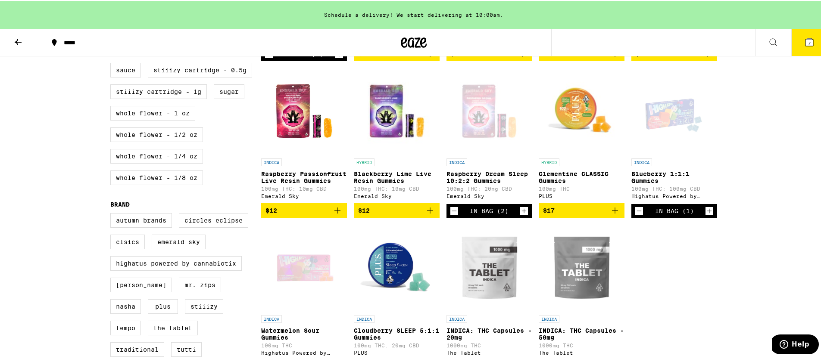
click at [580, 141] on img "Open page for Clementine CLASSIC Gummies from PLUS" at bounding box center [582, 110] width 86 height 86
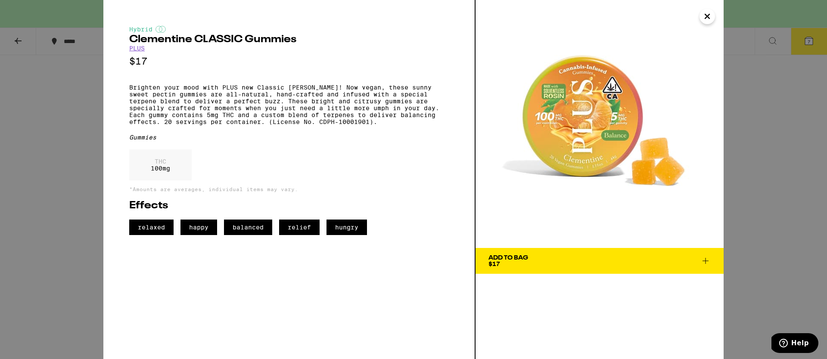
click at [710, 262] on icon at bounding box center [706, 261] width 10 height 10
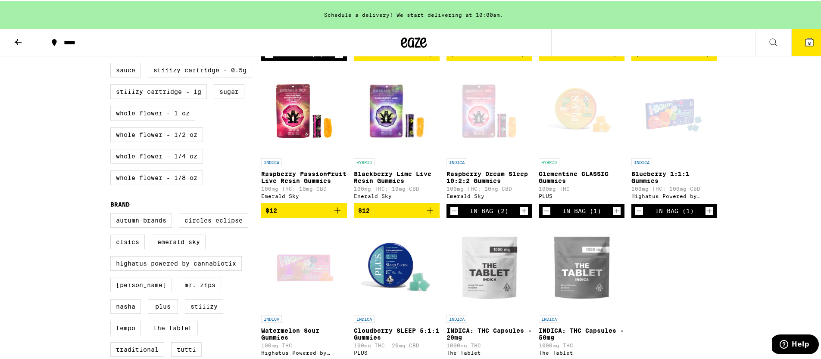
click at [791, 42] on button "8" at bounding box center [809, 41] width 36 height 27
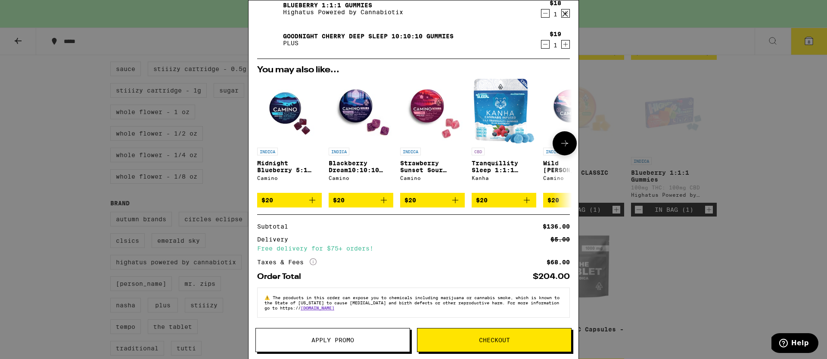
scroll to position [95, 0]
